Goal: Check status: Check status

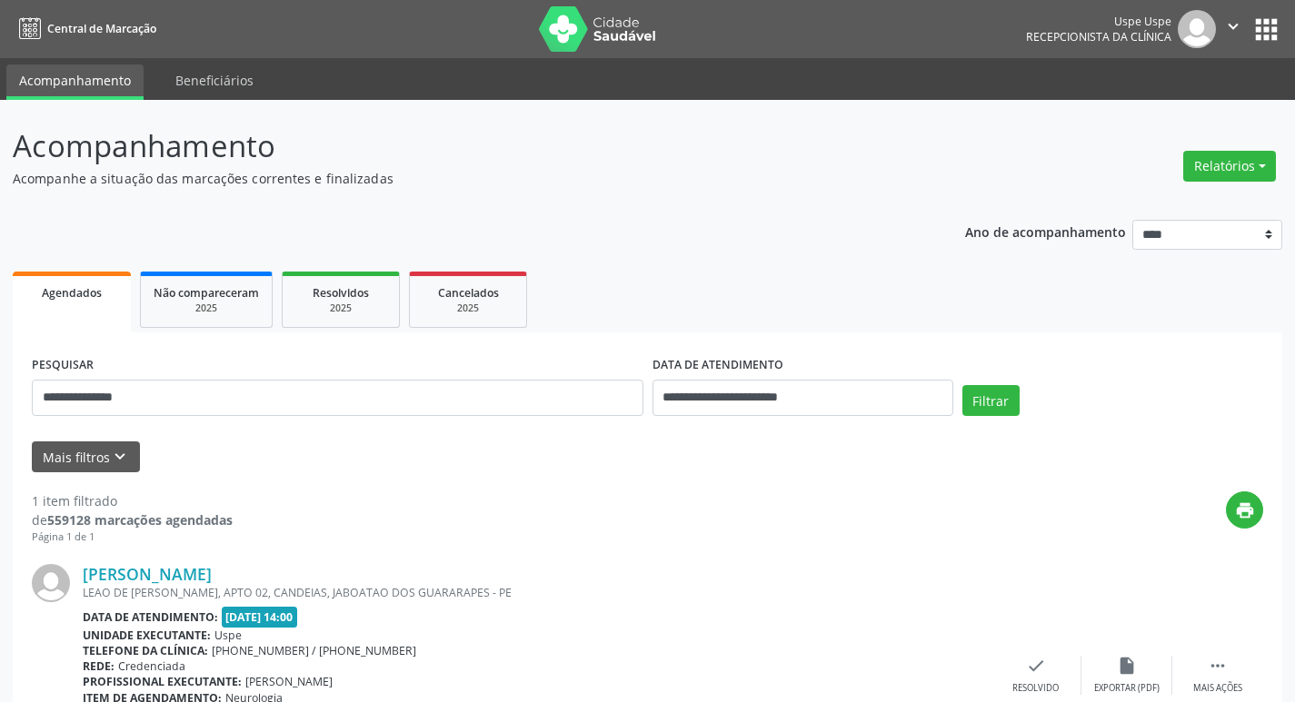
scroll to position [135, 0]
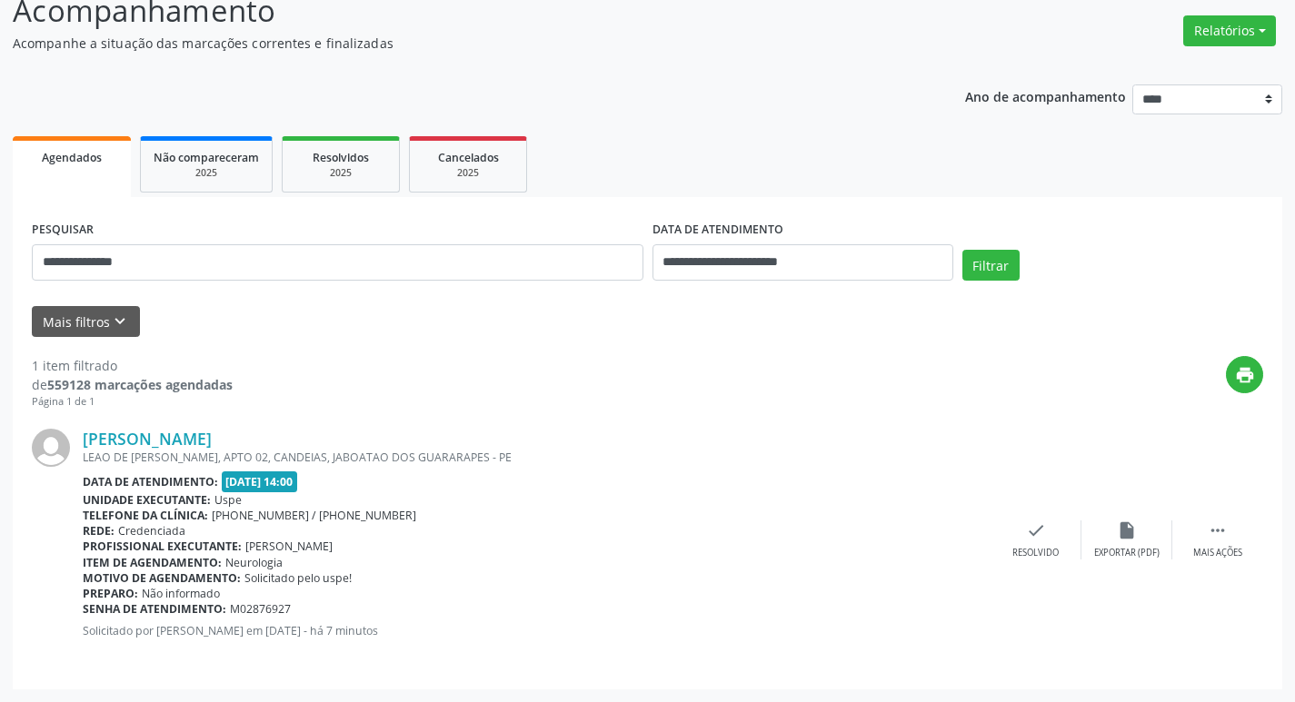
click at [15, 264] on div "**********" at bounding box center [648, 443] width 1270 height 493
click at [983, 267] on button "Filtrar" at bounding box center [990, 265] width 57 height 31
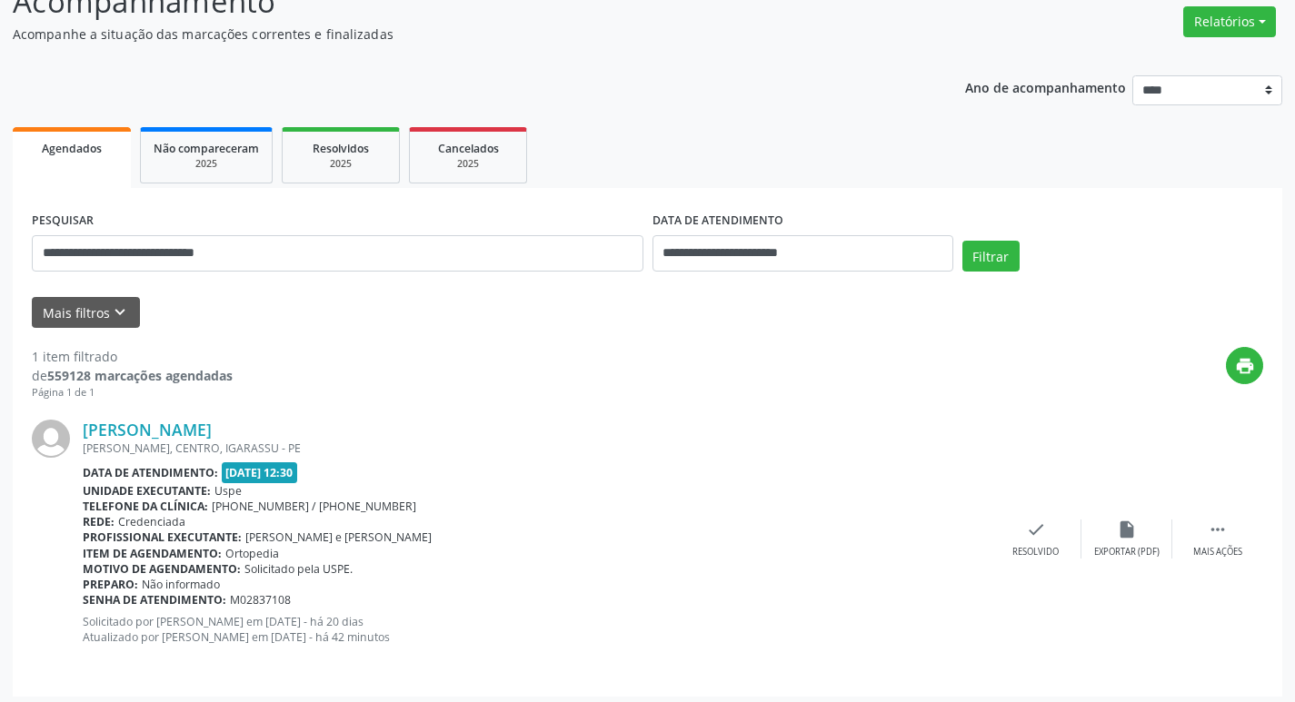
scroll to position [152, 0]
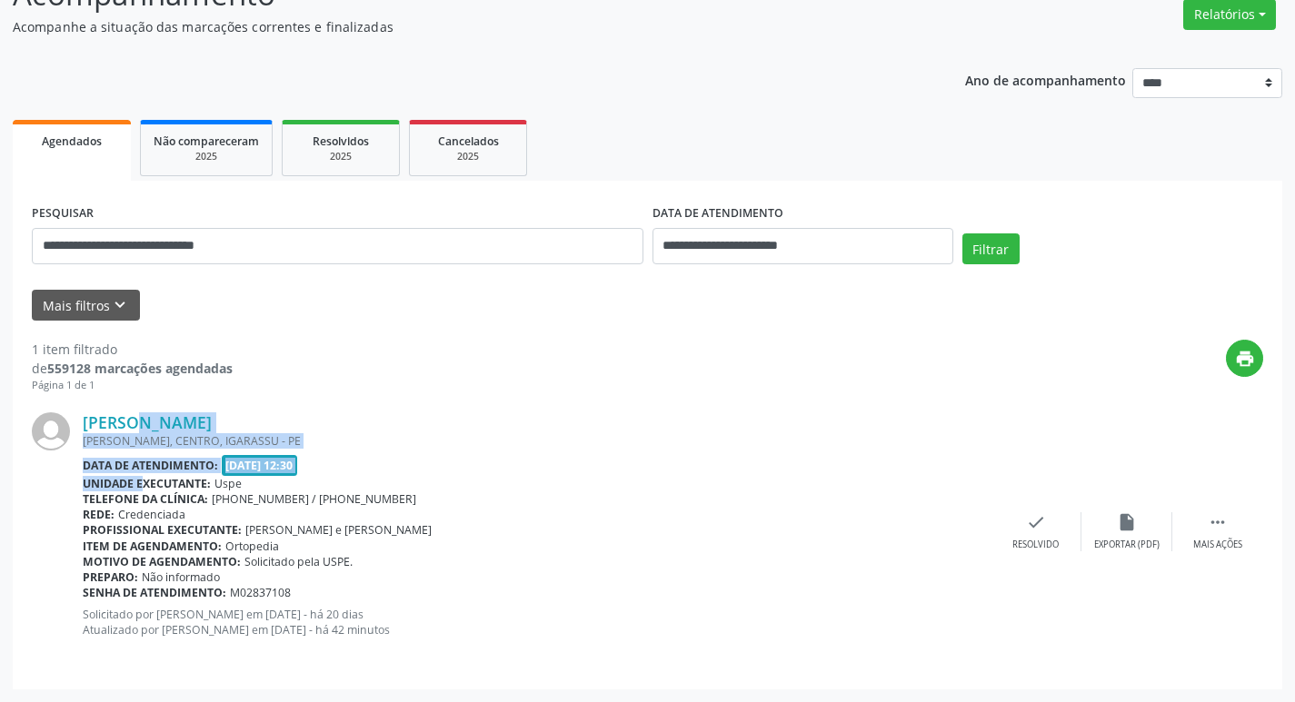
drag, startPoint x: 97, startPoint y: 412, endPoint x: 120, endPoint y: 409, distance: 22.9
click at [126, 466] on div "[PERSON_NAME] [GEOGRAPHIC_DATA], [GEOGRAPHIC_DATA], [GEOGRAPHIC_DATA] Data de a…" at bounding box center [647, 531] width 1231 height 276
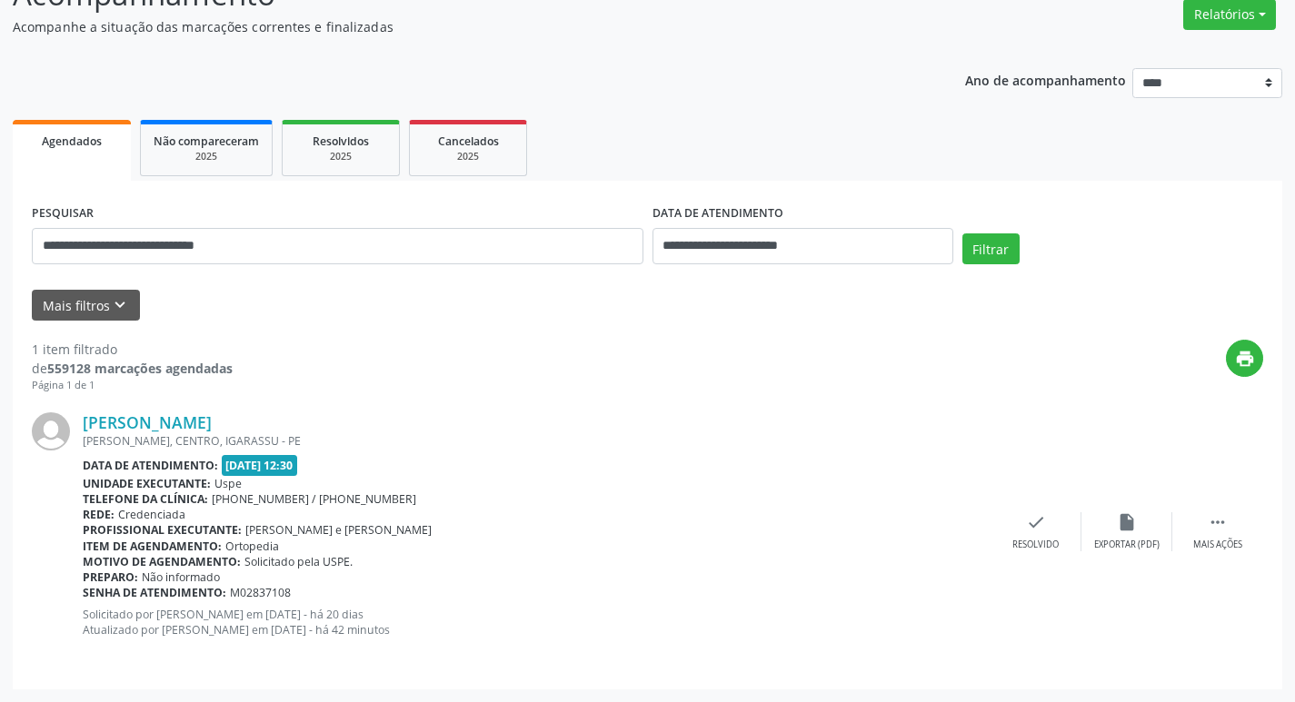
drag, startPoint x: 120, startPoint y: 376, endPoint x: 65, endPoint y: 407, distance: 62.7
click at [120, 375] on strong "559128 marcações agendadas" at bounding box center [139, 368] width 185 height 17
drag, startPoint x: 85, startPoint y: 411, endPoint x: 293, endPoint y: 548, distance: 249.3
click at [293, 548] on div "[PERSON_NAME] [GEOGRAPHIC_DATA], [GEOGRAPHIC_DATA], [GEOGRAPHIC_DATA] Data de a…" at bounding box center [647, 531] width 1231 height 276
copy div "[PERSON_NAME], CENTRO, IGARASSU - PE Data de atendimento: [DATE] 12:30 Unidade …"
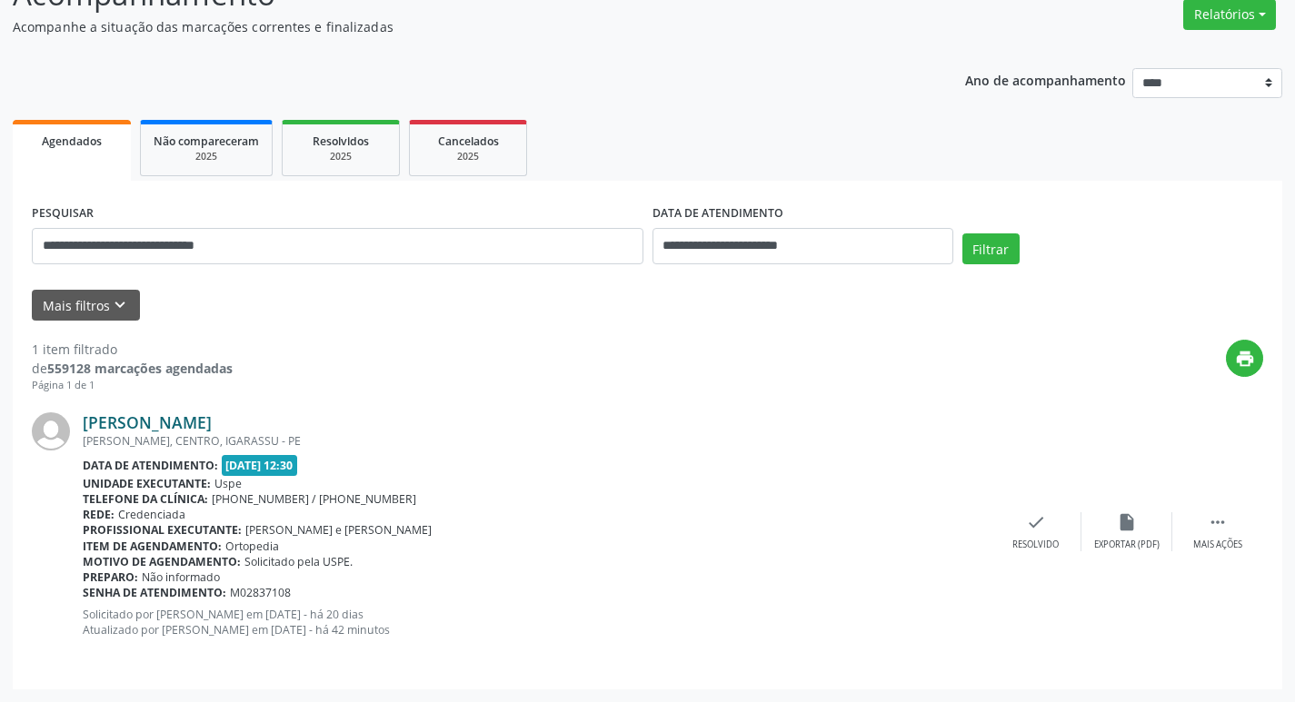
click at [129, 423] on link "[PERSON_NAME]" at bounding box center [147, 423] width 129 height 20
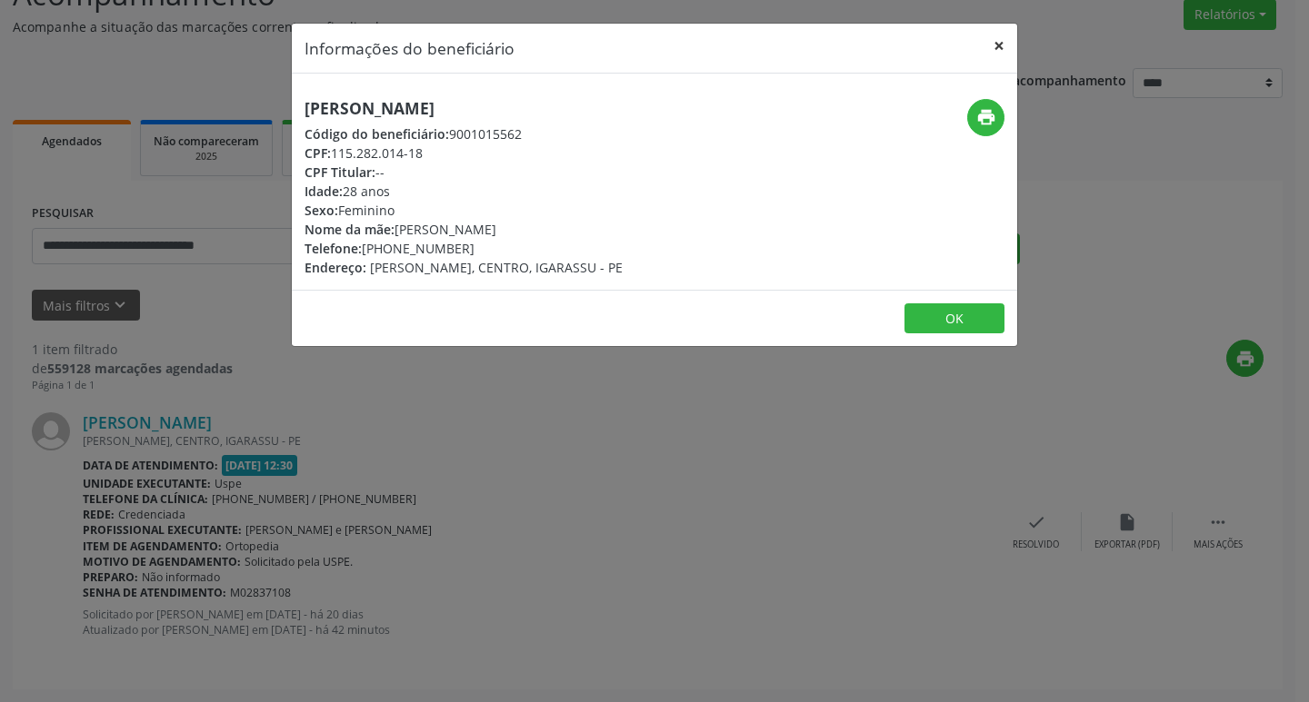
click at [998, 50] on button "×" at bounding box center [999, 46] width 36 height 45
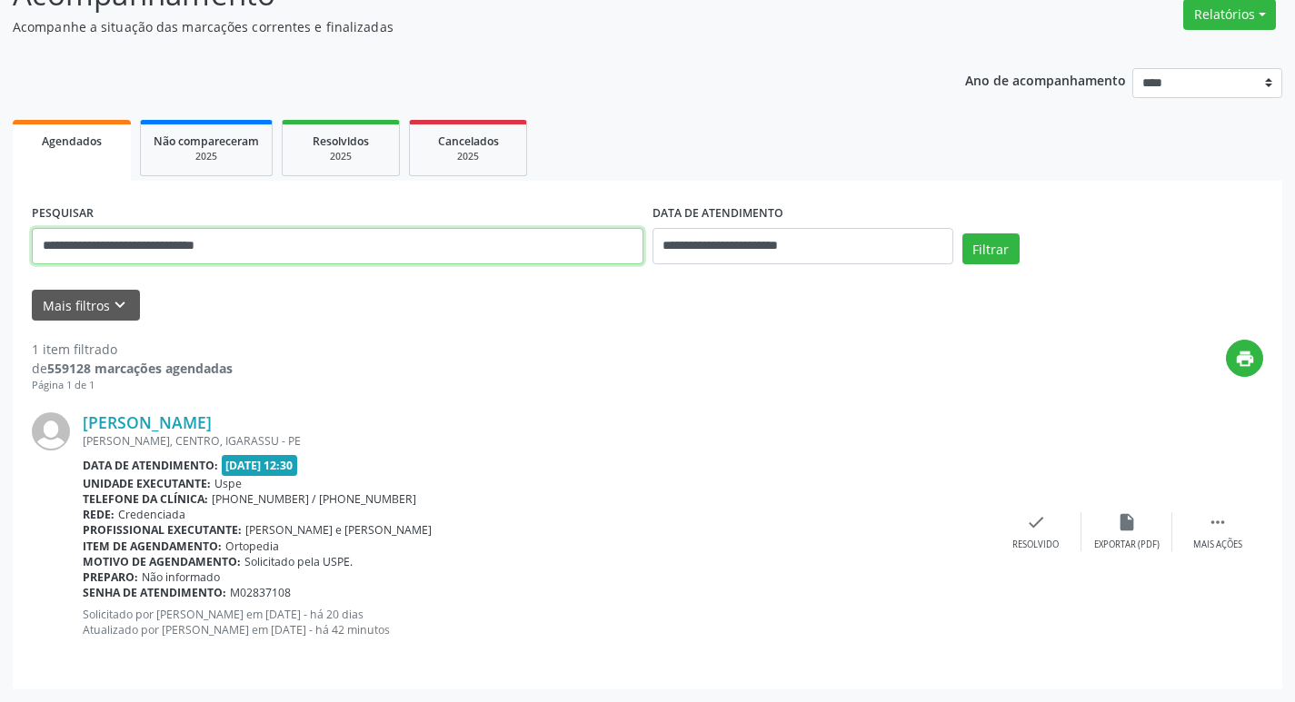
drag, startPoint x: 279, startPoint y: 244, endPoint x: 24, endPoint y: 249, distance: 255.4
click at [24, 249] on div "**********" at bounding box center [648, 435] width 1270 height 509
paste input "text"
type input "**********"
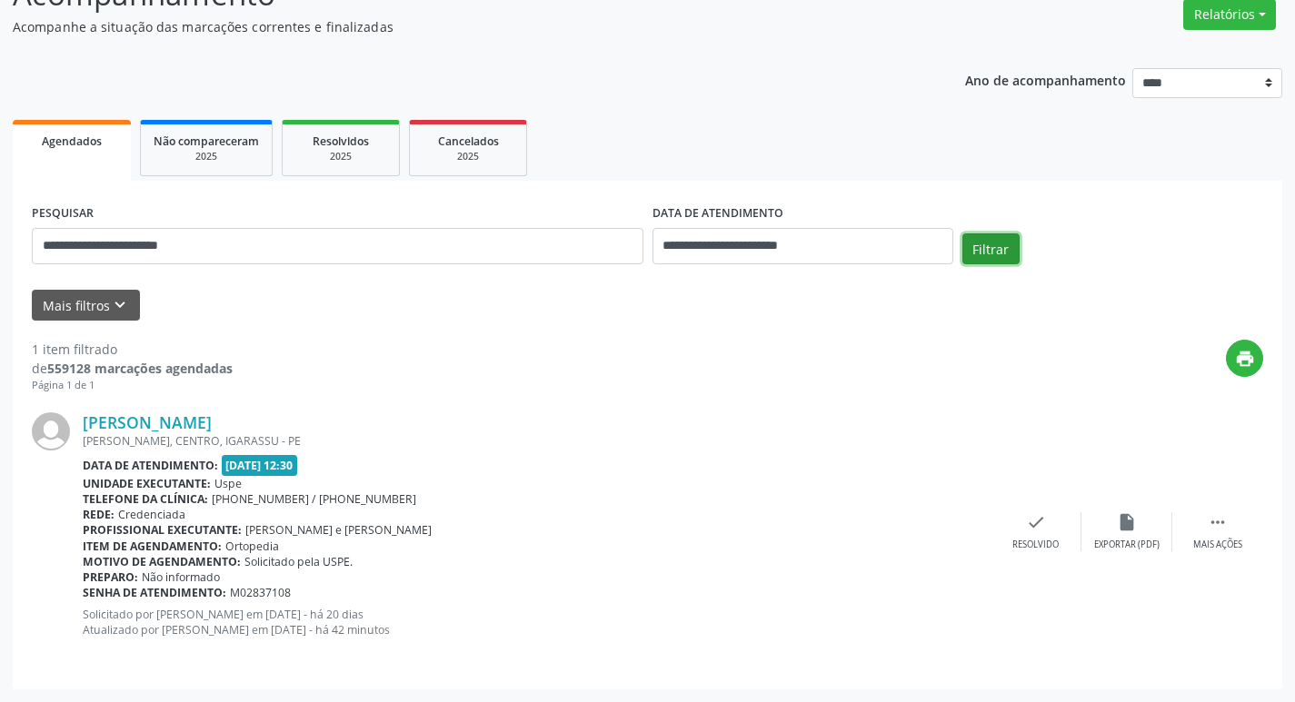
click at [993, 244] on button "Filtrar" at bounding box center [990, 249] width 57 height 31
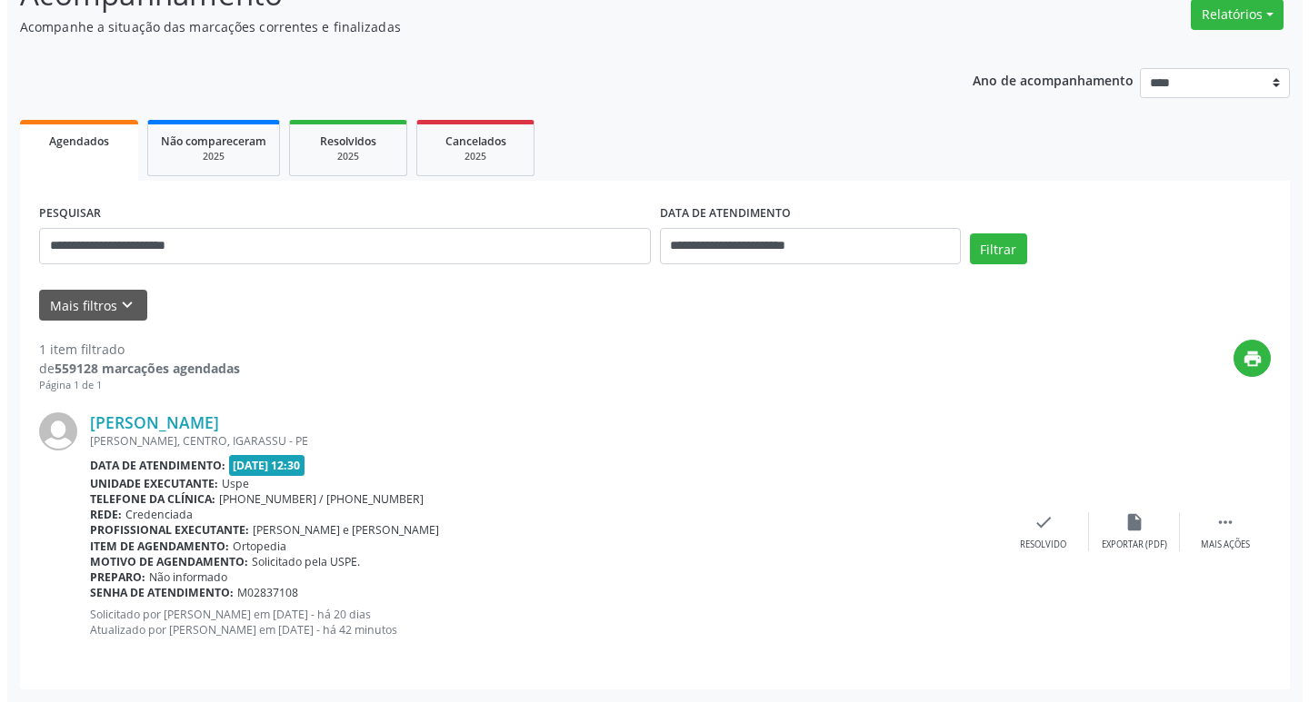
scroll to position [0, 0]
